Goal: Task Accomplishment & Management: Use online tool/utility

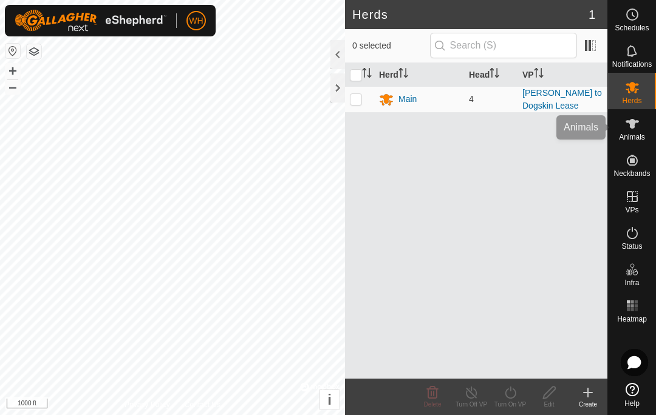
click at [625, 120] on icon at bounding box center [632, 124] width 15 height 15
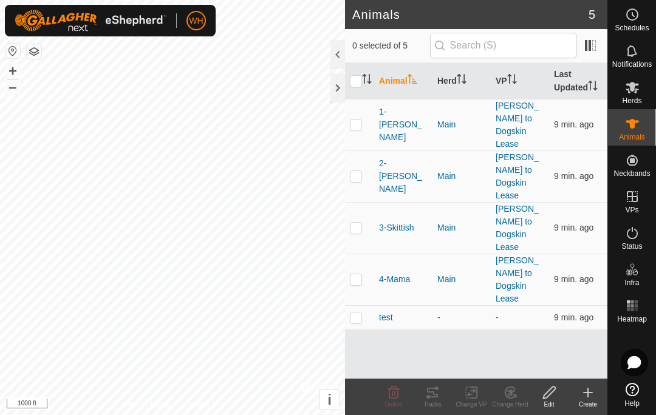
click at [348, 121] on td at bounding box center [359, 125] width 29 height 52
checkbox input "true"
click at [432, 394] on icon at bounding box center [432, 392] width 15 height 15
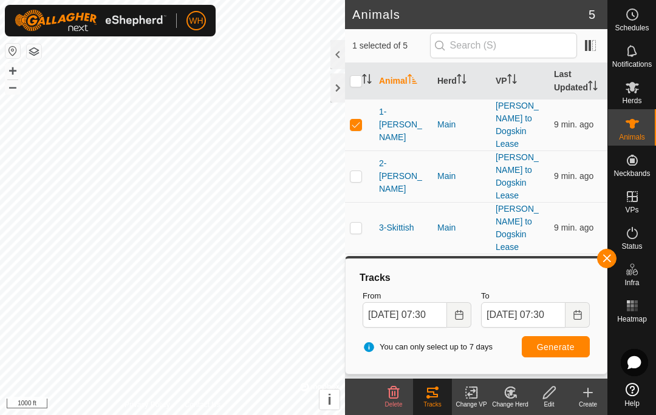
click at [457, 314] on icon "Choose Date" at bounding box center [459, 315] width 8 height 10
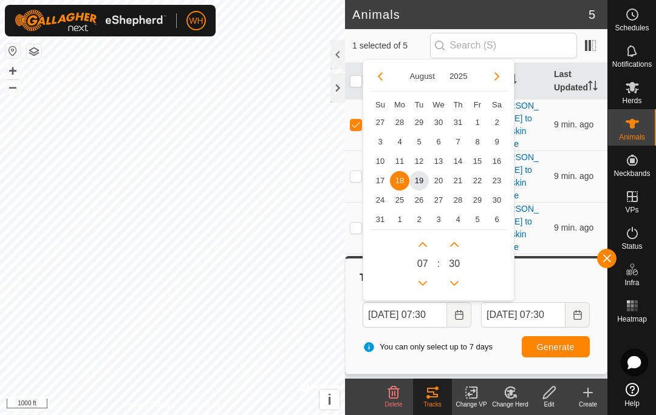
click at [418, 175] on span "19" at bounding box center [418, 180] width 19 height 19
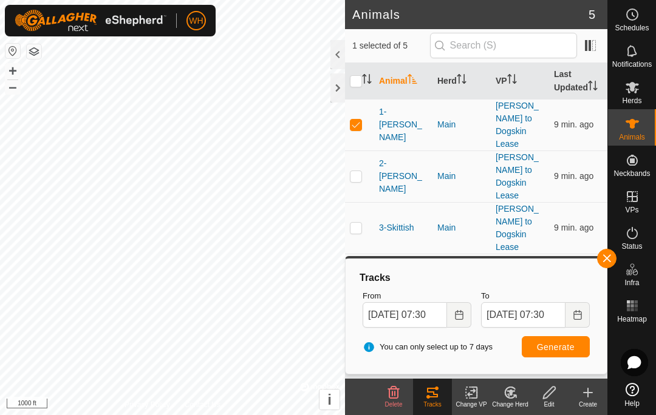
click at [457, 310] on icon "Choose Date" at bounding box center [459, 315] width 8 height 10
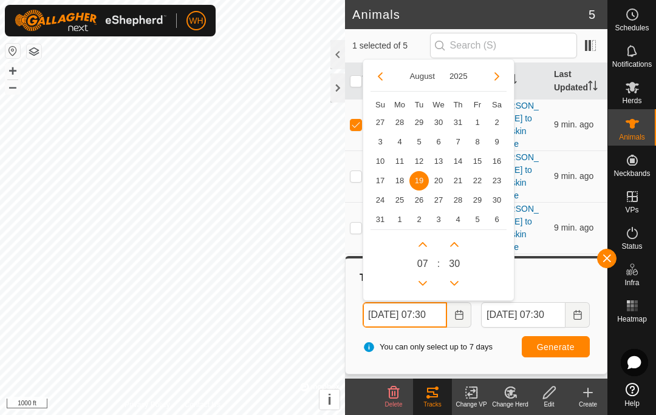
click at [426, 280] on icon "Previous Hour" at bounding box center [423, 284] width 10 height 10
click at [426, 280] on button "Previous Hour" at bounding box center [422, 283] width 19 height 19
click at [428, 284] on button "Previous Hour" at bounding box center [422, 283] width 19 height 19
type input "[DATE] 03:30"
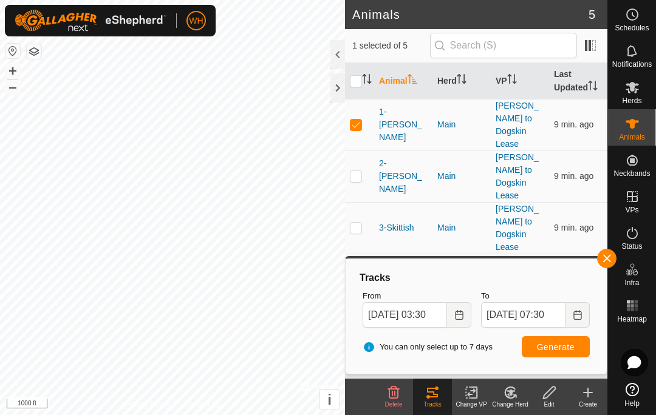
click at [559, 338] on button "Generate" at bounding box center [555, 346] width 68 height 21
